Goal: Find specific page/section: Find specific page/section

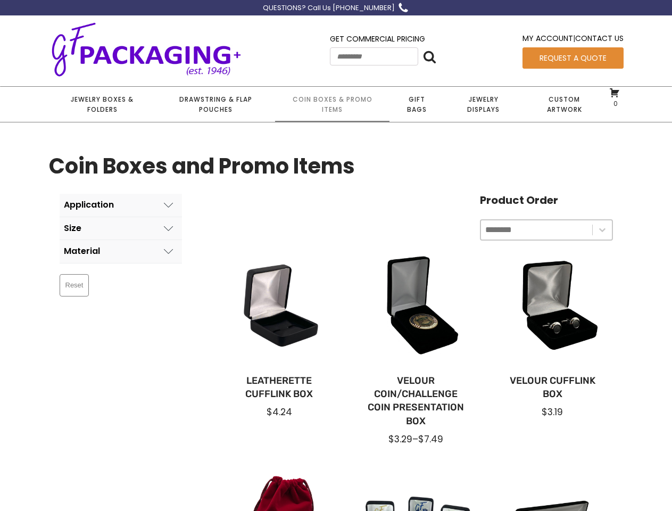
click at [336, 255] on div at bounding box center [280, 309] width 120 height 120
click at [436, 56] on icon at bounding box center [429, 56] width 13 height 13
click at [121, 205] on button "Application" at bounding box center [121, 205] width 122 height 23
click at [121, 228] on button "Size" at bounding box center [121, 228] width 122 height 23
click at [121, 251] on button "Material" at bounding box center [121, 251] width 122 height 23
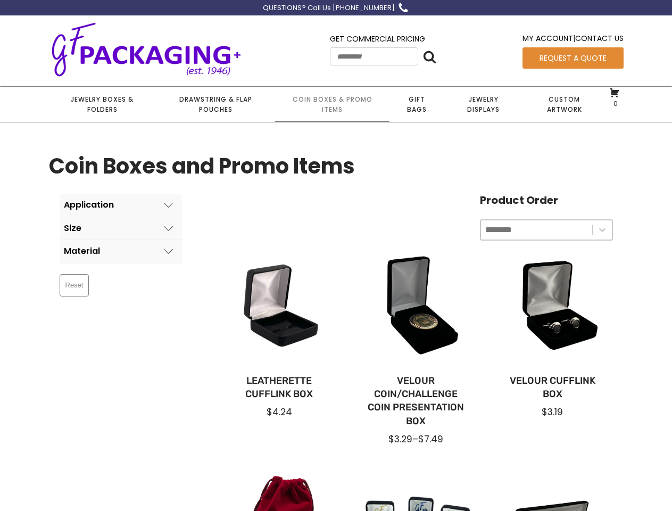
click at [546, 230] on input "Product Order" at bounding box center [536, 230] width 103 height 14
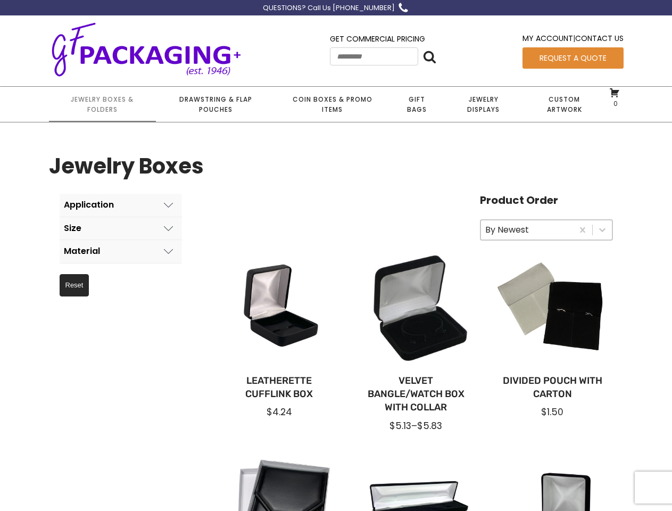
click at [336, 255] on div at bounding box center [280, 309] width 120 height 120
click at [436, 56] on icon at bounding box center [429, 56] width 13 height 13
click at [121, 205] on button "Application" at bounding box center [121, 205] width 122 height 23
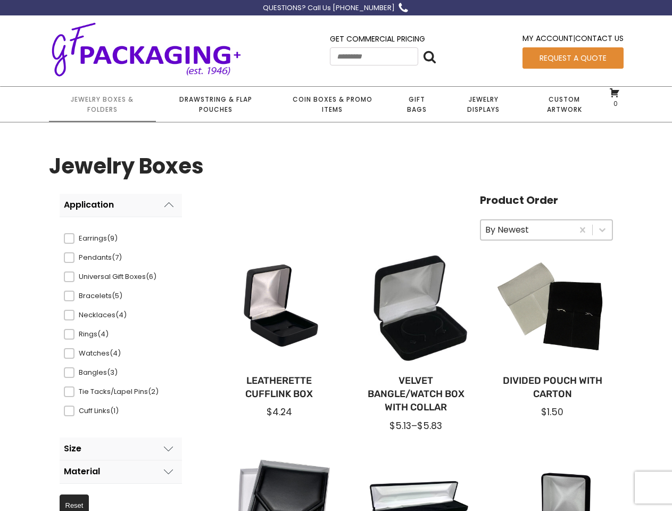
click at [121, 437] on button "Size" at bounding box center [121, 448] width 122 height 23
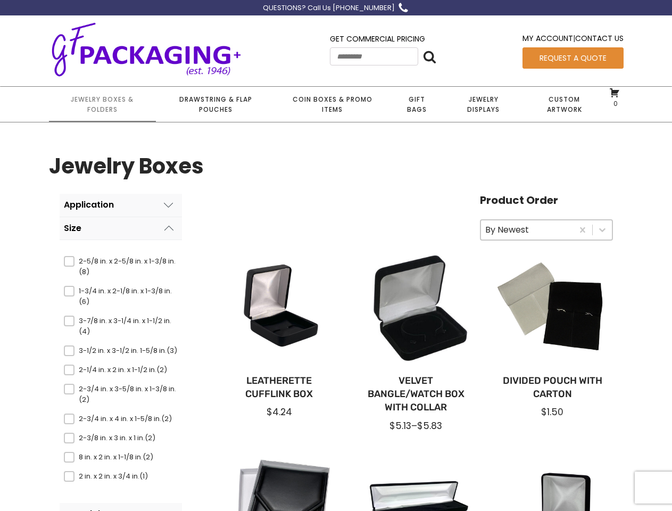
click at [121, 503] on button "Material" at bounding box center [121, 514] width 122 height 23
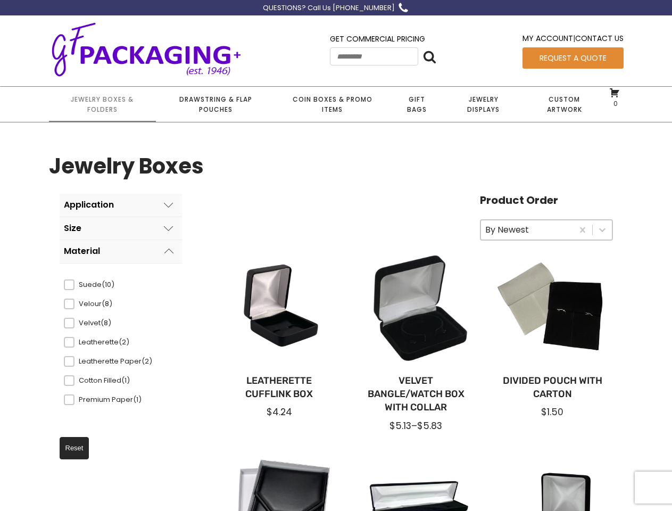
click at [546, 230] on input "Product Order" at bounding box center [527, 230] width 84 height 14
